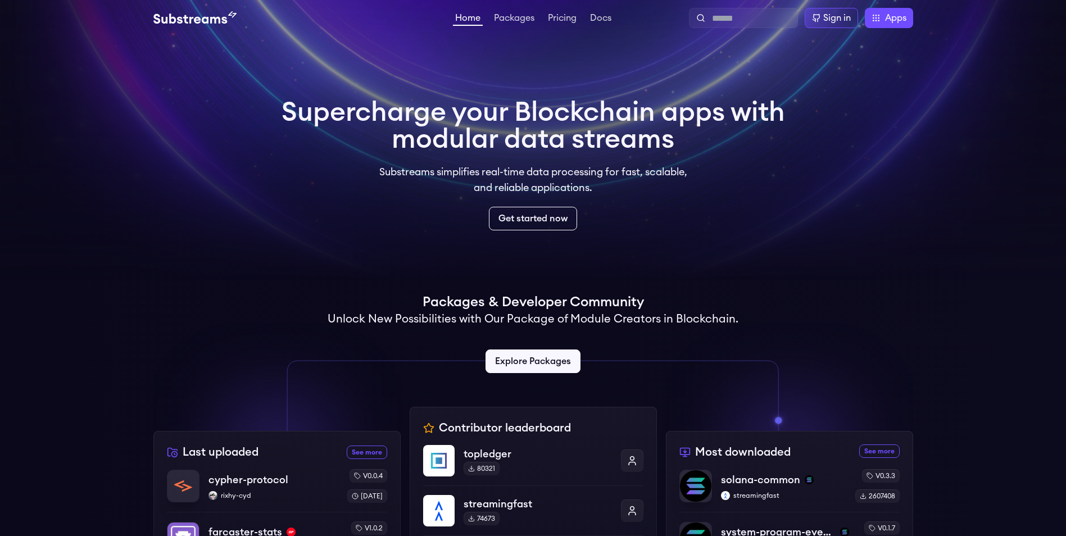
click at [684, 226] on div "Get started now" at bounding box center [532, 219] width 503 height 24
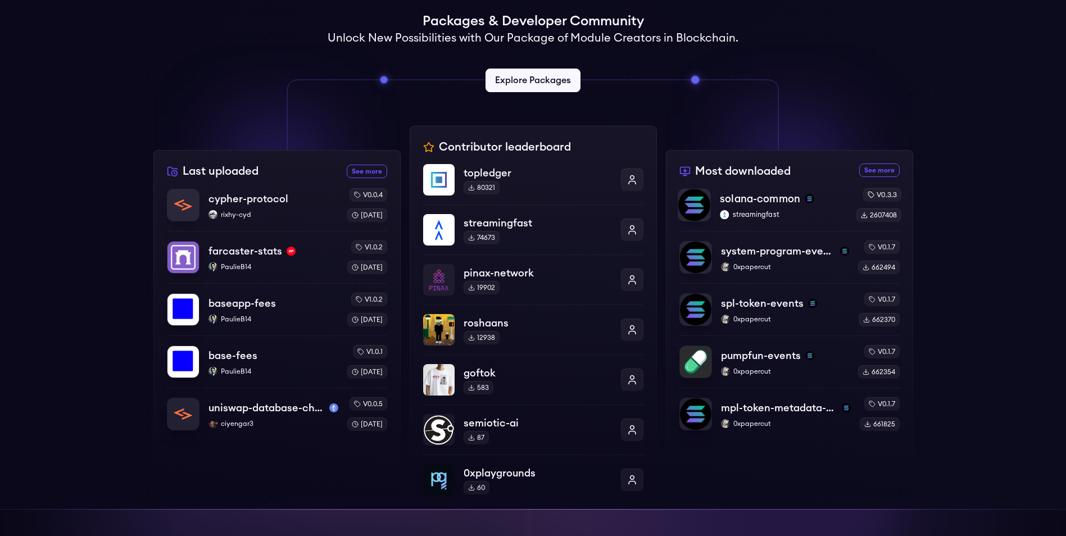
click at [761, 203] on p "solana-common" at bounding box center [760, 199] width 80 height 16
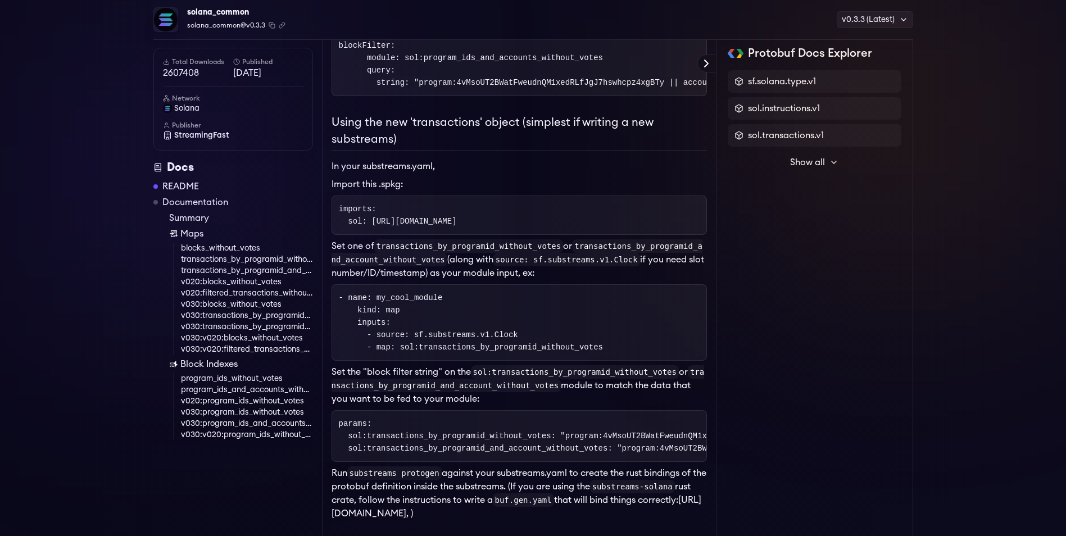
scroll to position [571, 0]
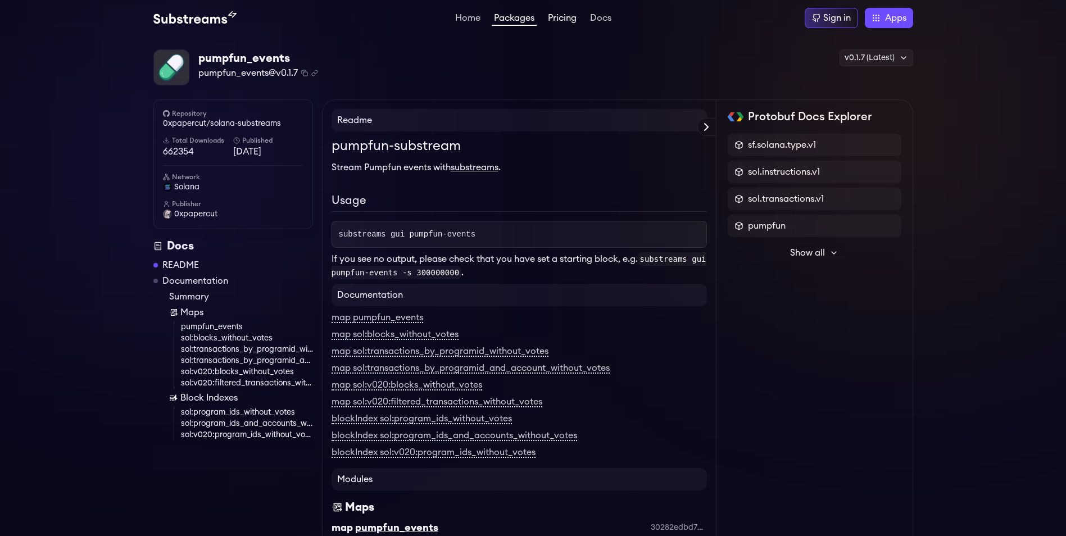
click at [557, 18] on link "Pricing" at bounding box center [561, 18] width 33 height 11
click at [813, 251] on span "Show all" at bounding box center [807, 252] width 35 height 13
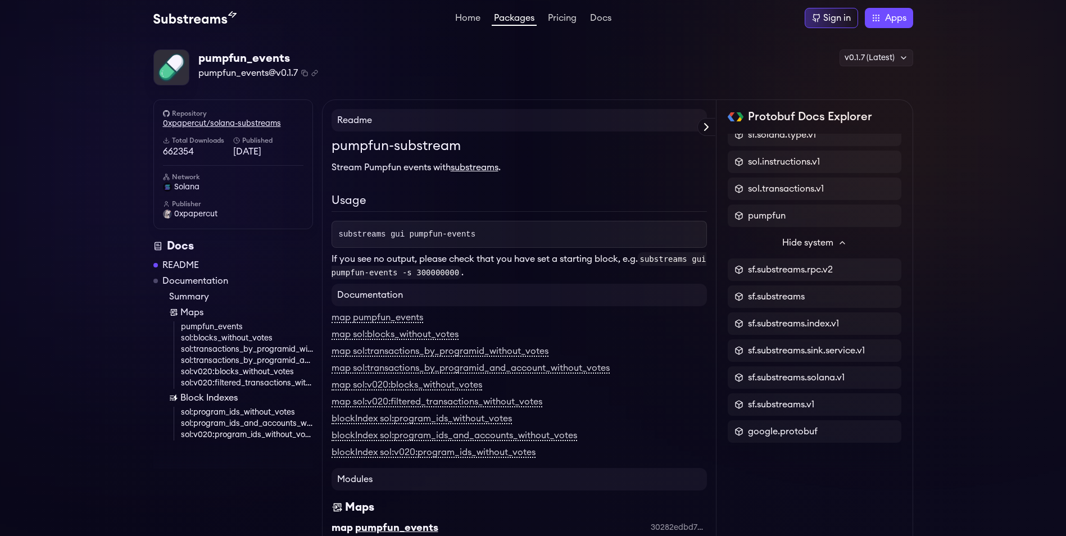
click at [215, 119] on link "0xpapercut/solana-substreams" at bounding box center [233, 123] width 140 height 11
